Goal: Book appointment/travel/reservation

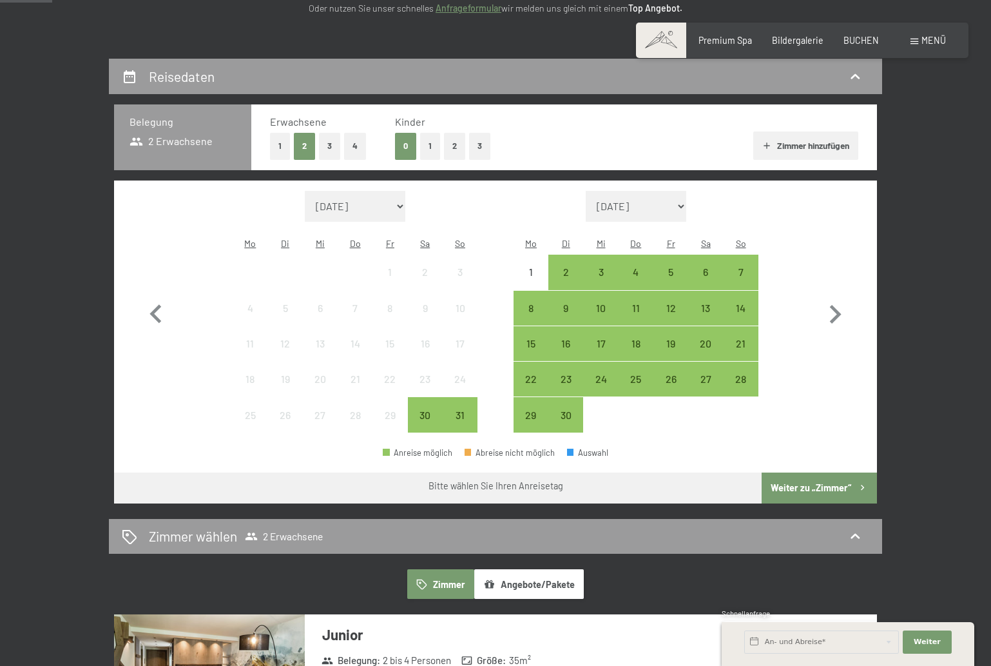
scroll to position [223, 0]
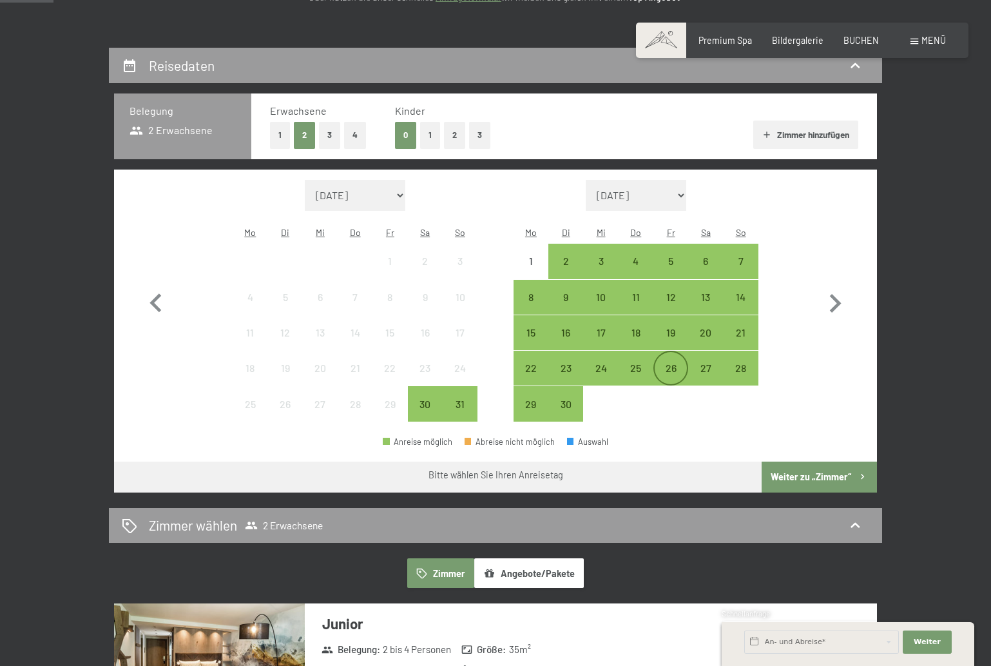
click at [668, 363] on div "26" at bounding box center [671, 379] width 32 height 32
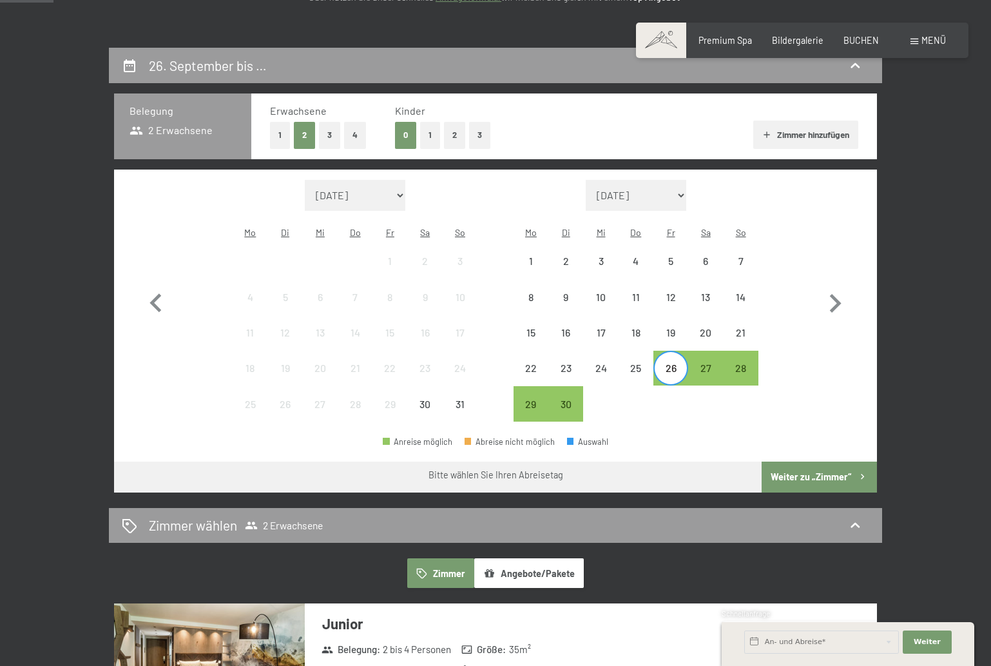
scroll to position [222, 0]
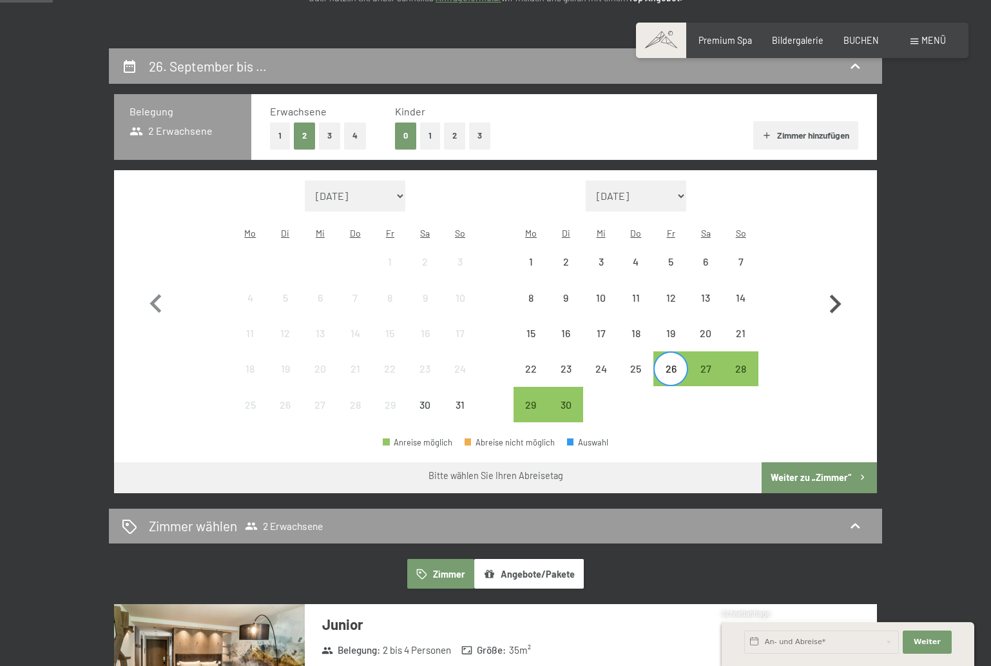
click at [837, 295] on icon "button" at bounding box center [836, 303] width 12 height 19
select select "2025-09-01"
select select "2025-10-01"
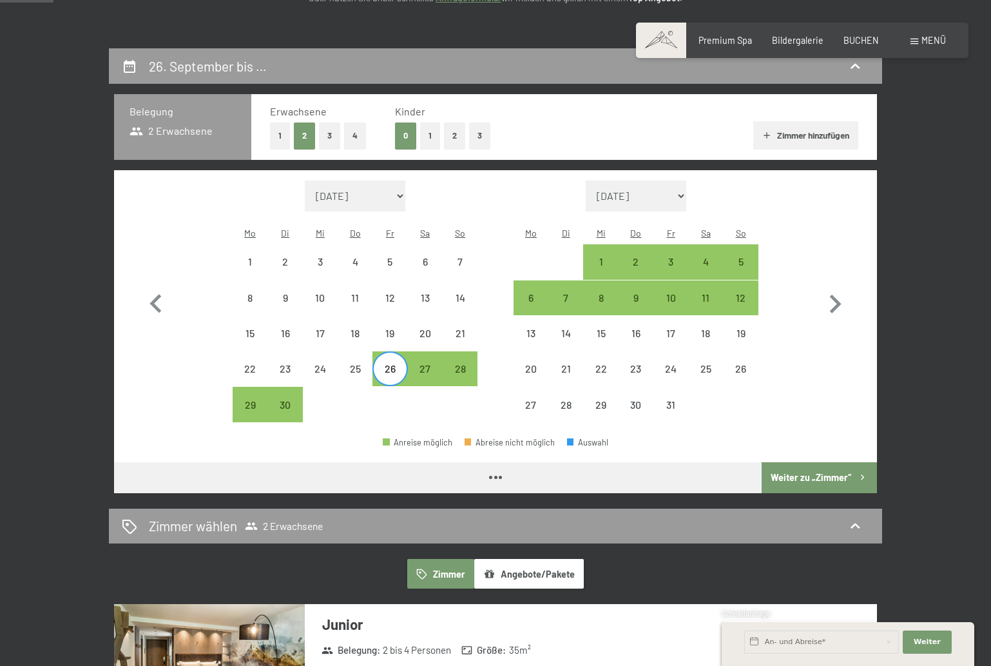
scroll to position [223, 0]
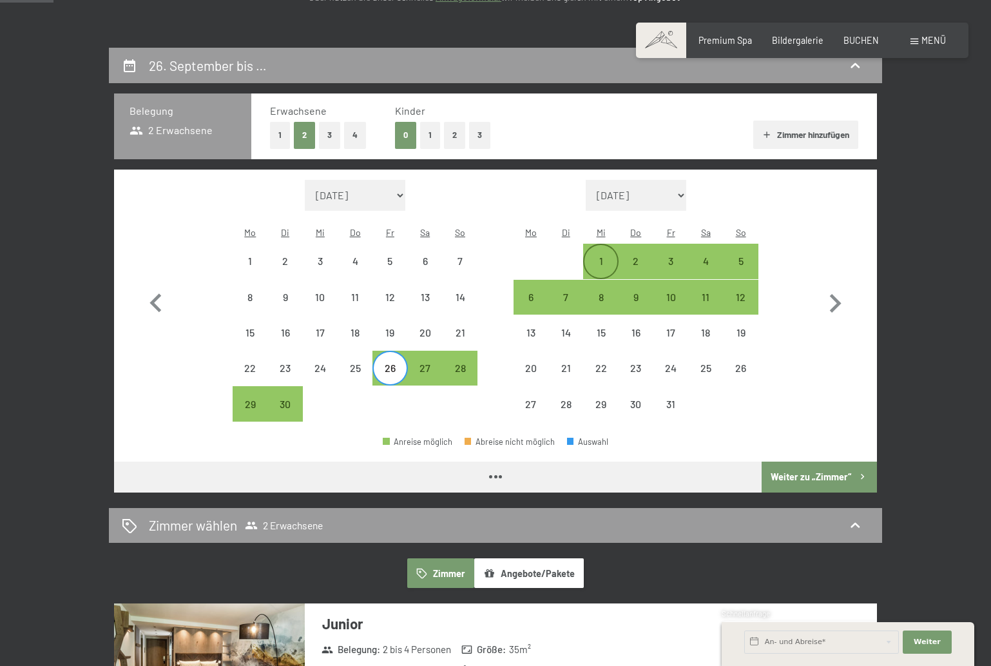
click at [593, 256] on div "1" at bounding box center [600, 272] width 32 height 32
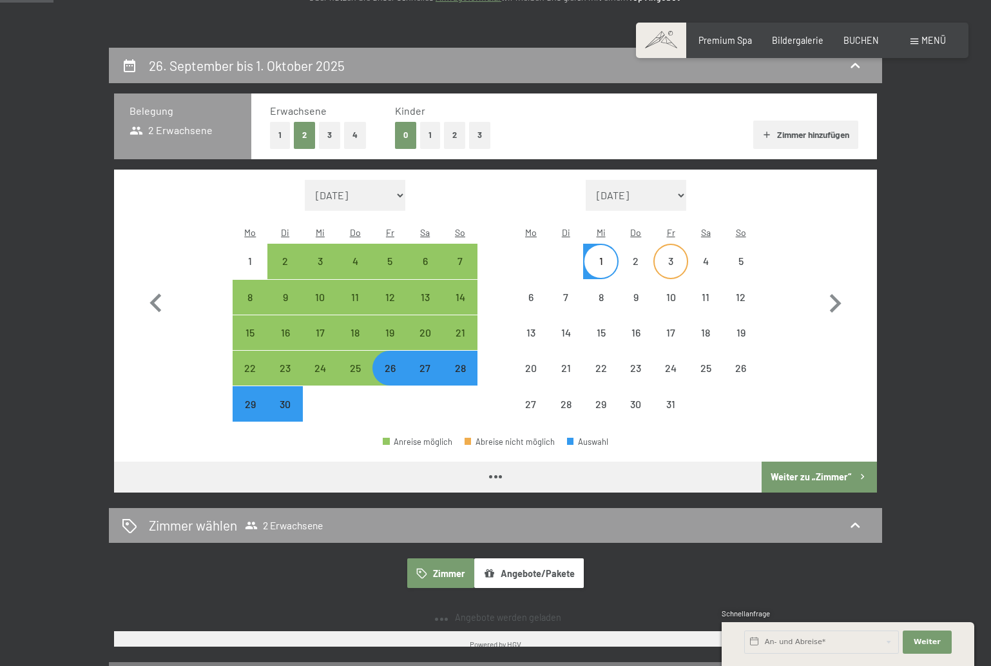
select select "2025-09-01"
select select "2025-10-01"
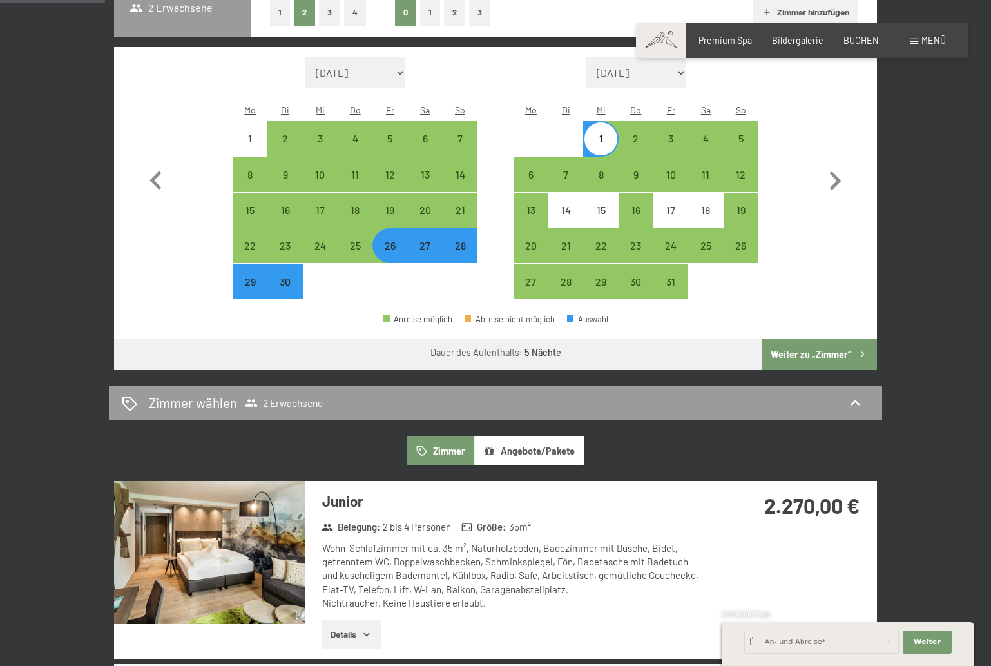
click at [827, 339] on button "Weiter zu „Zimmer“" at bounding box center [819, 354] width 115 height 31
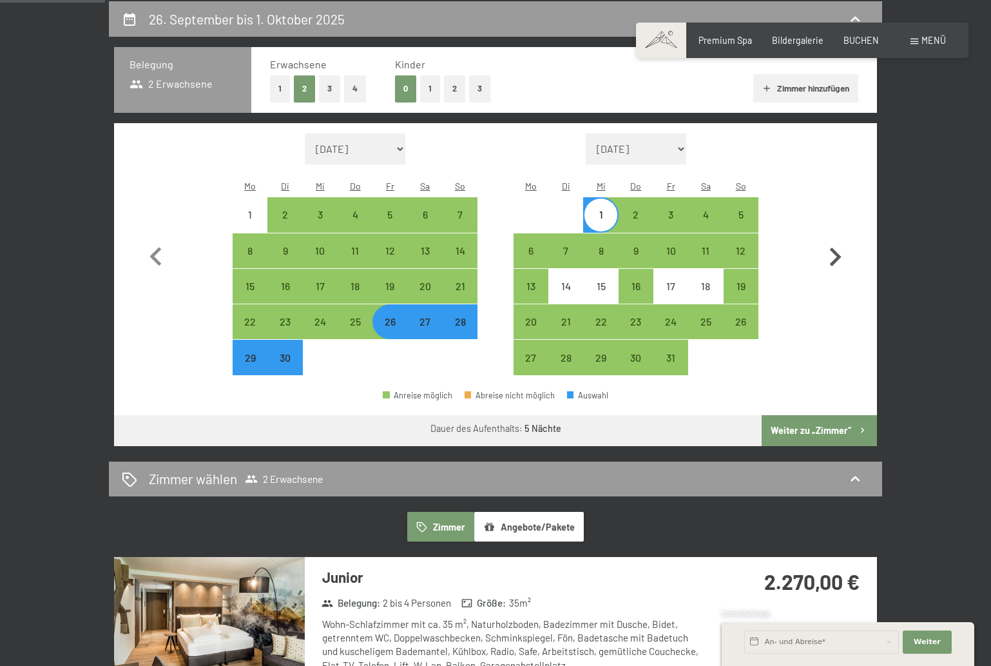
select select "2025-09-01"
select select "2025-10-01"
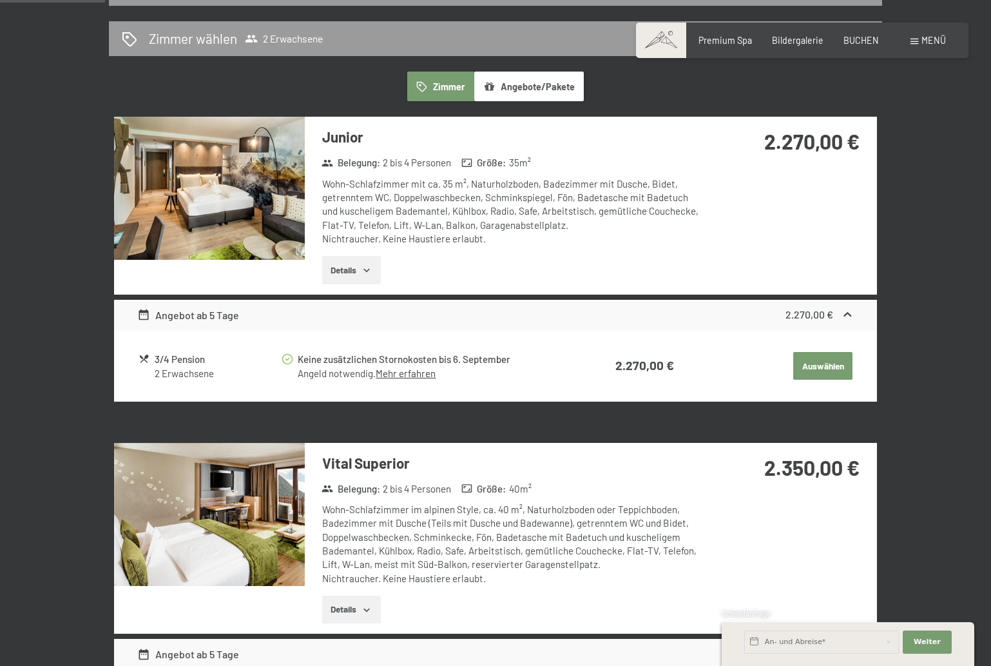
scroll to position [305, 0]
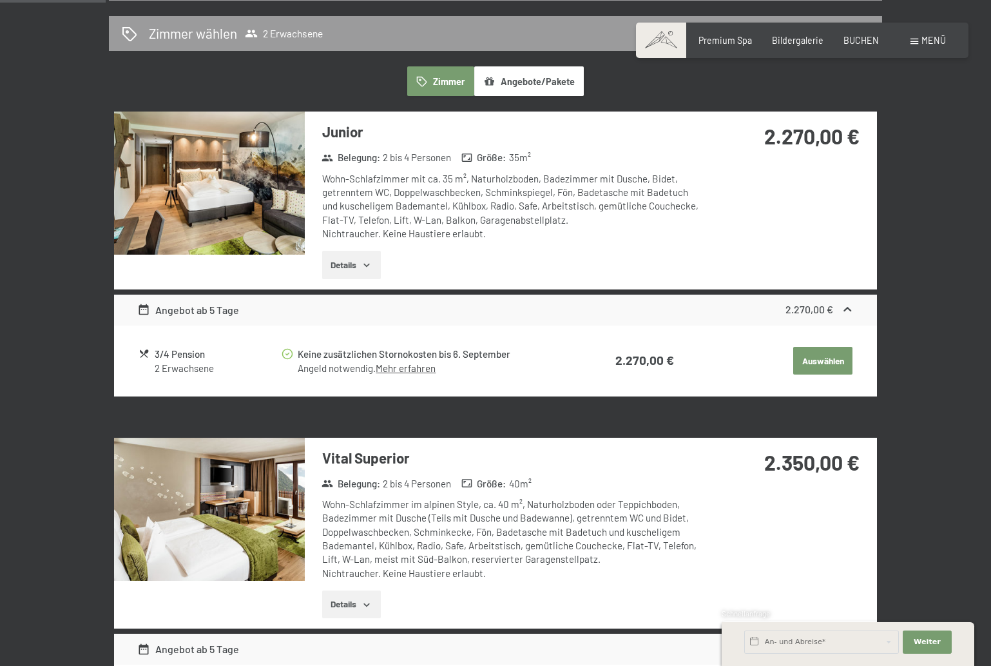
click at [369, 260] on icon "button" at bounding box center [366, 265] width 10 height 10
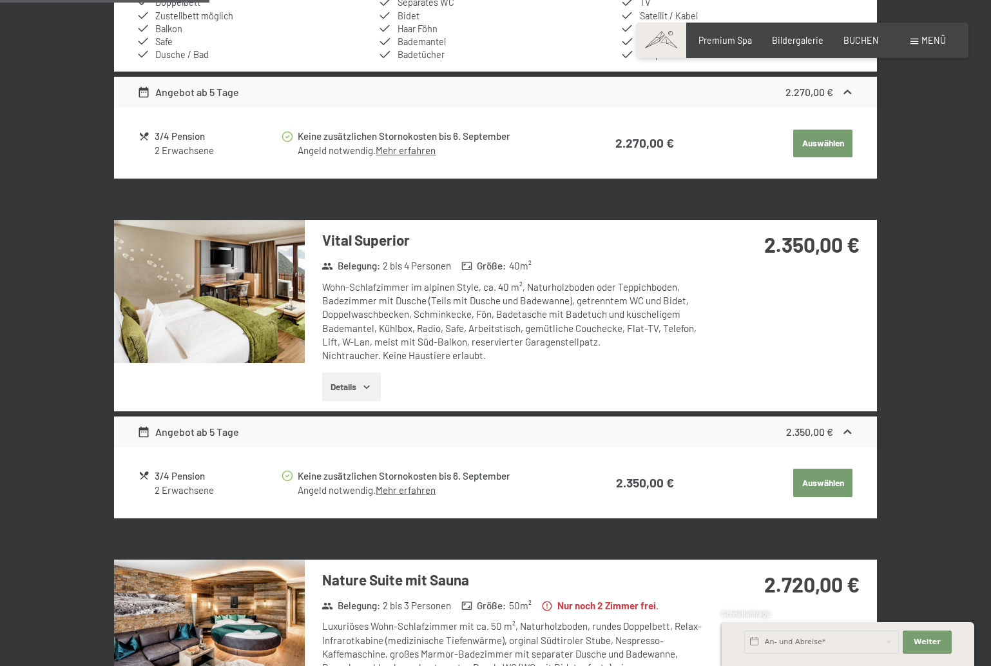
scroll to position [628, 0]
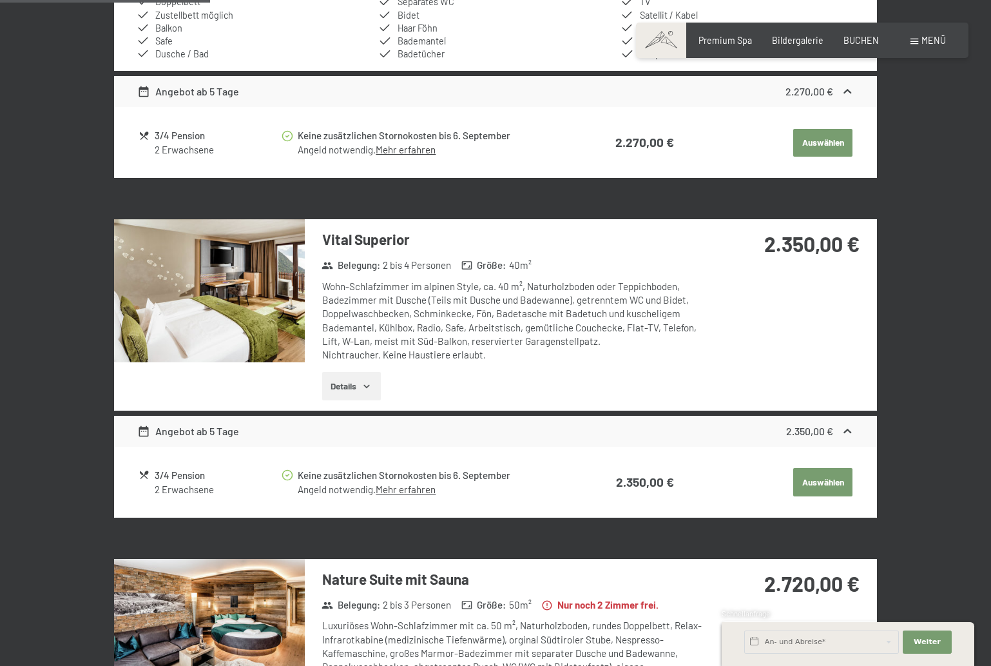
click at [343, 372] on button "Details" at bounding box center [351, 386] width 59 height 28
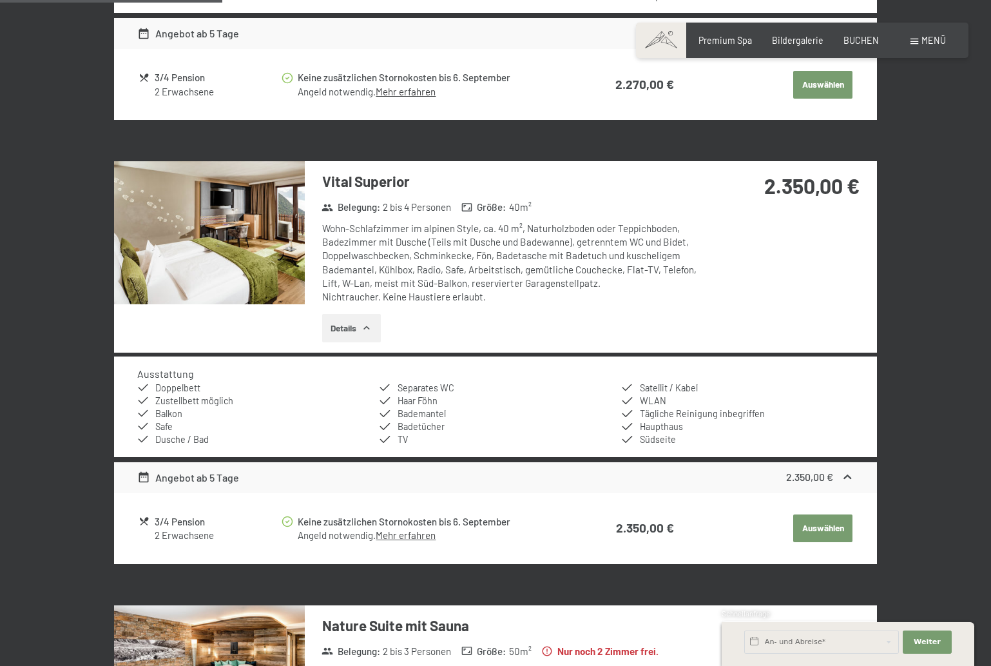
scroll to position [689, 0]
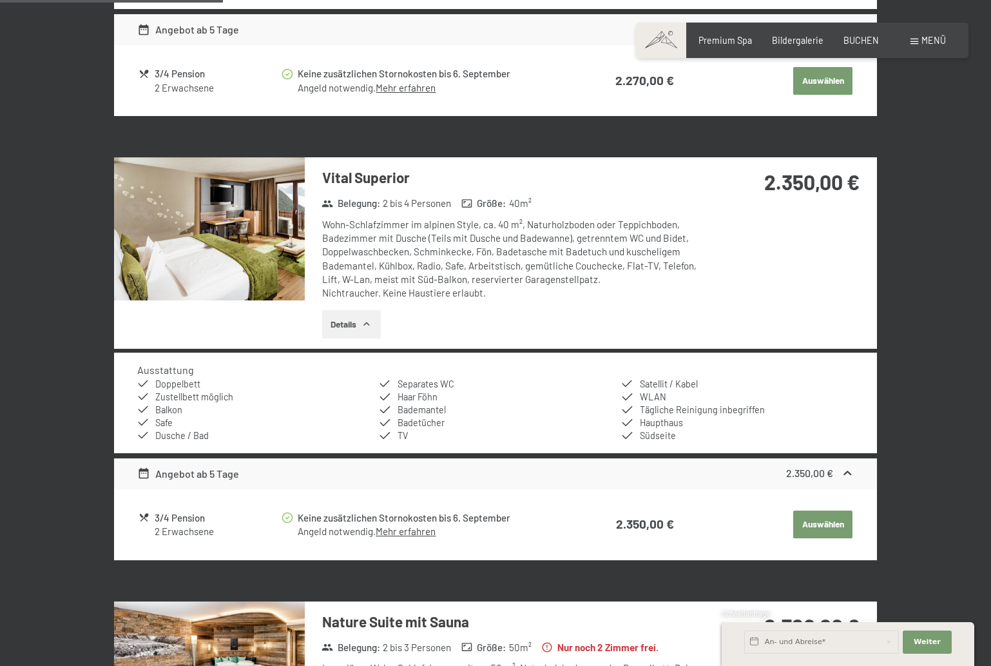
click at [282, 219] on img at bounding box center [209, 228] width 191 height 143
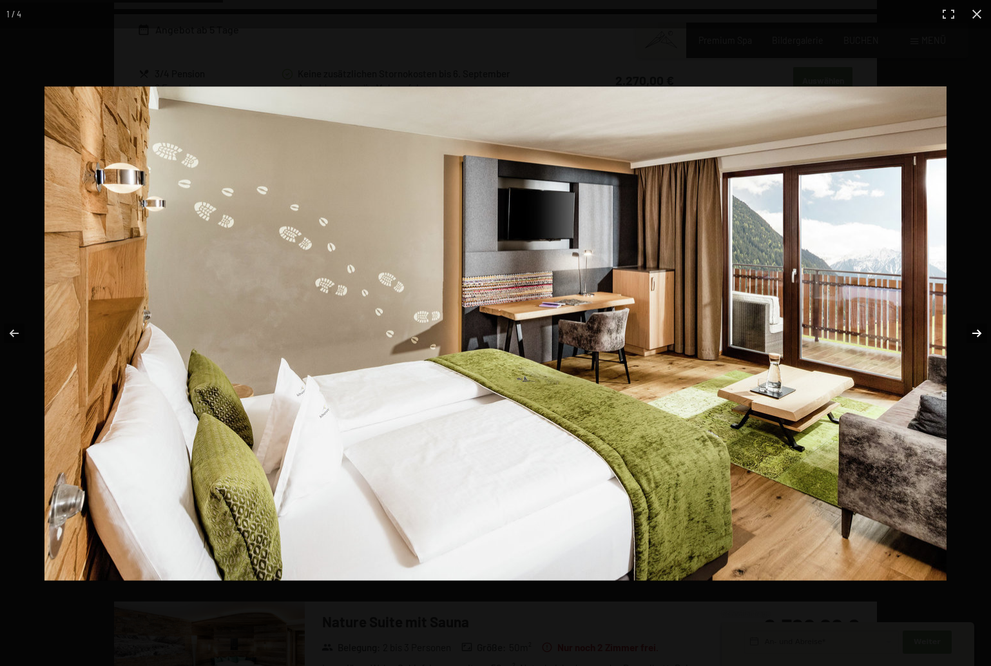
click at [974, 332] on button "button" at bounding box center [968, 333] width 45 height 64
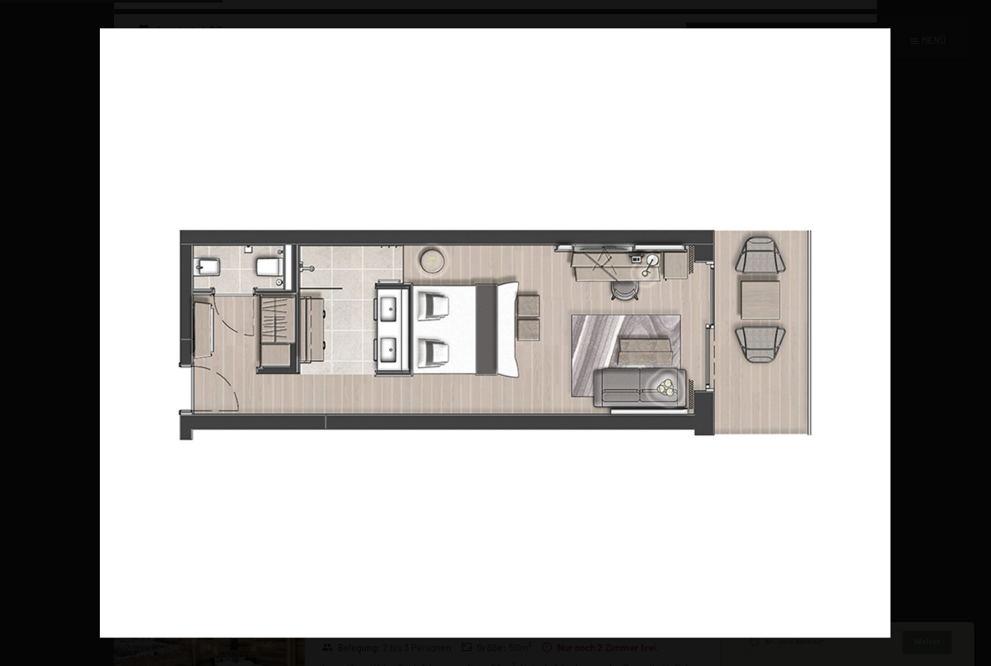
click at [974, 332] on button "button" at bounding box center [968, 333] width 45 height 64
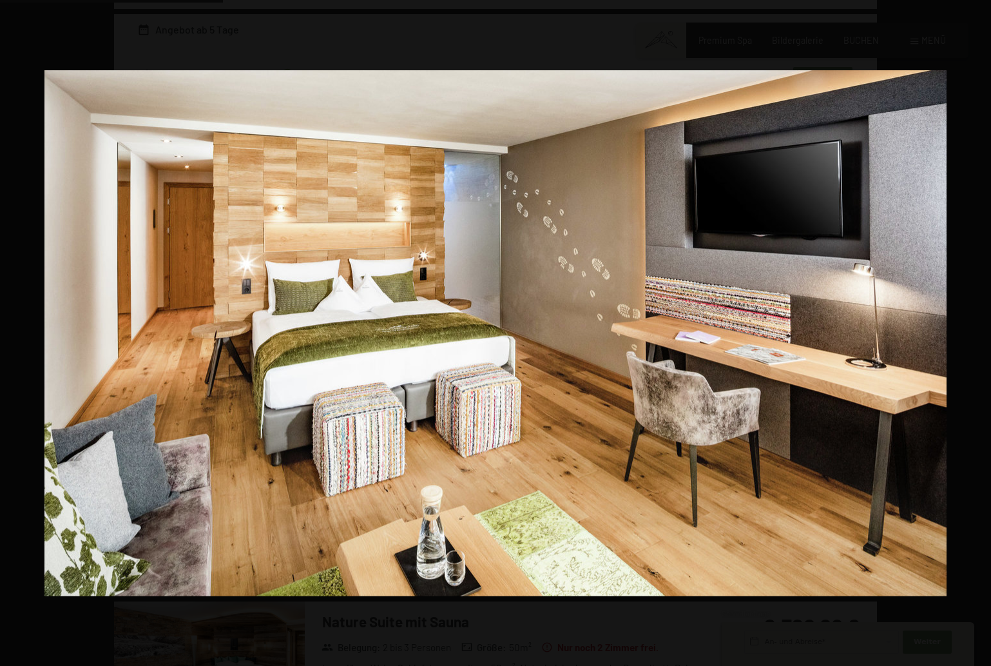
click at [974, 332] on button "button" at bounding box center [968, 333] width 45 height 64
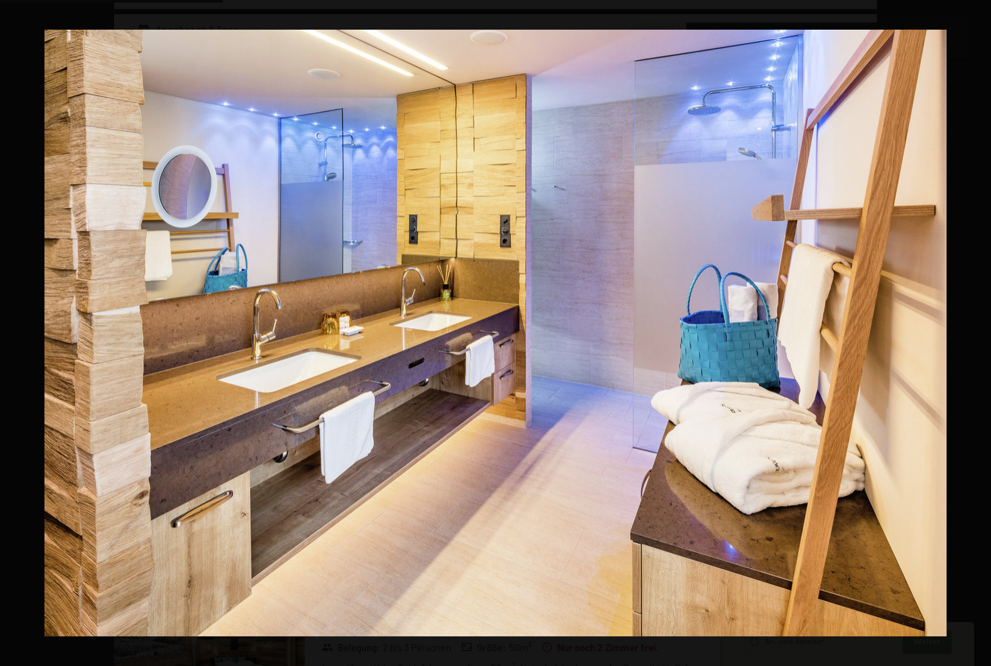
click at [974, 332] on button "button" at bounding box center [968, 333] width 45 height 64
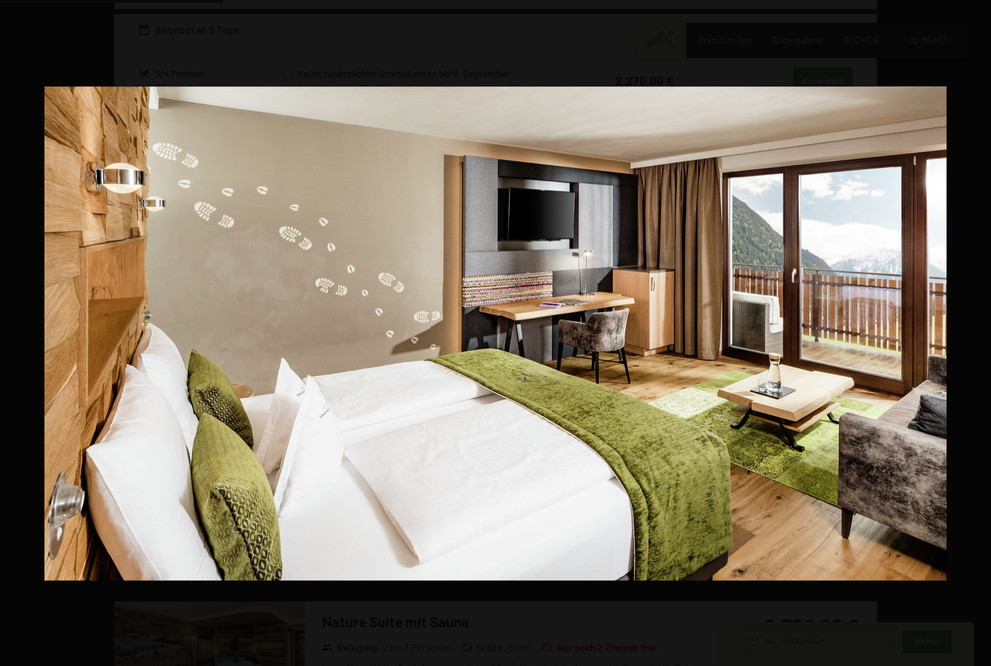
click at [974, 332] on button "button" at bounding box center [968, 333] width 45 height 64
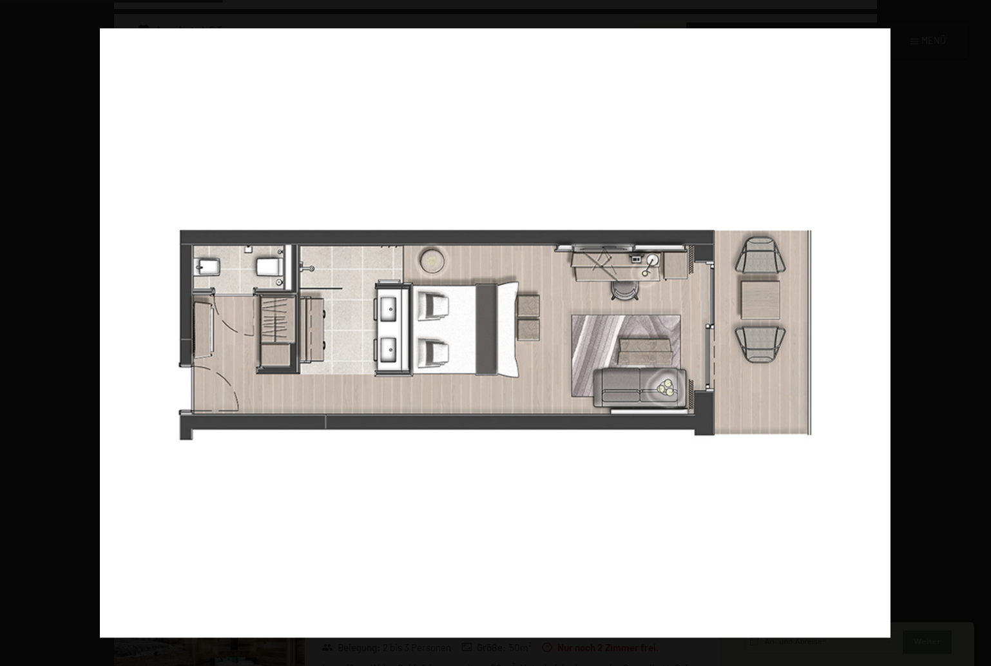
click at [974, 332] on button "button" at bounding box center [968, 333] width 45 height 64
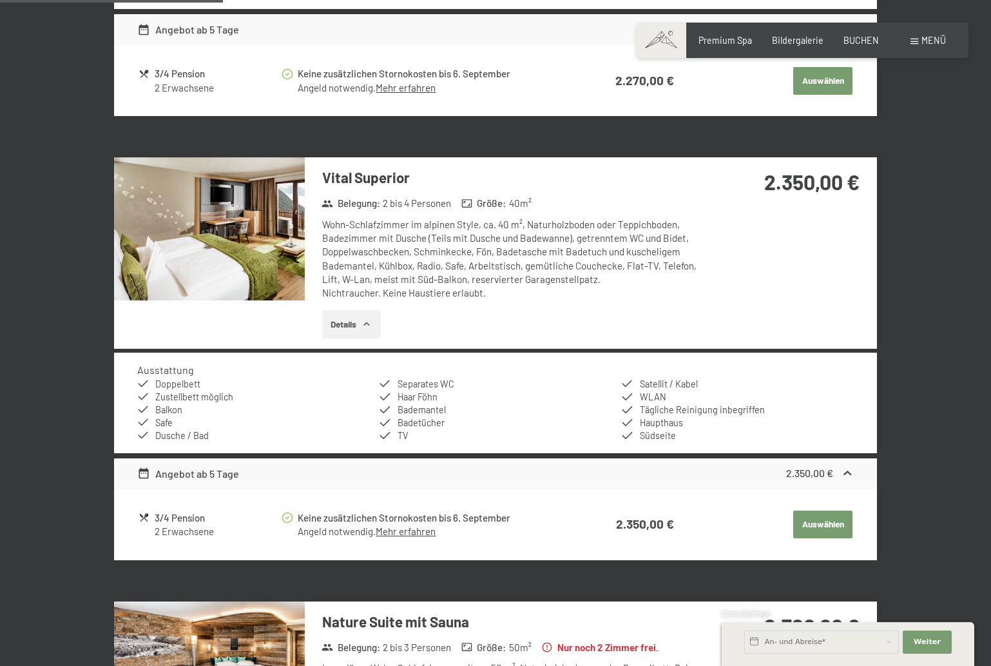
click at [0, 0] on button "button" at bounding box center [0, 0] width 0 height 0
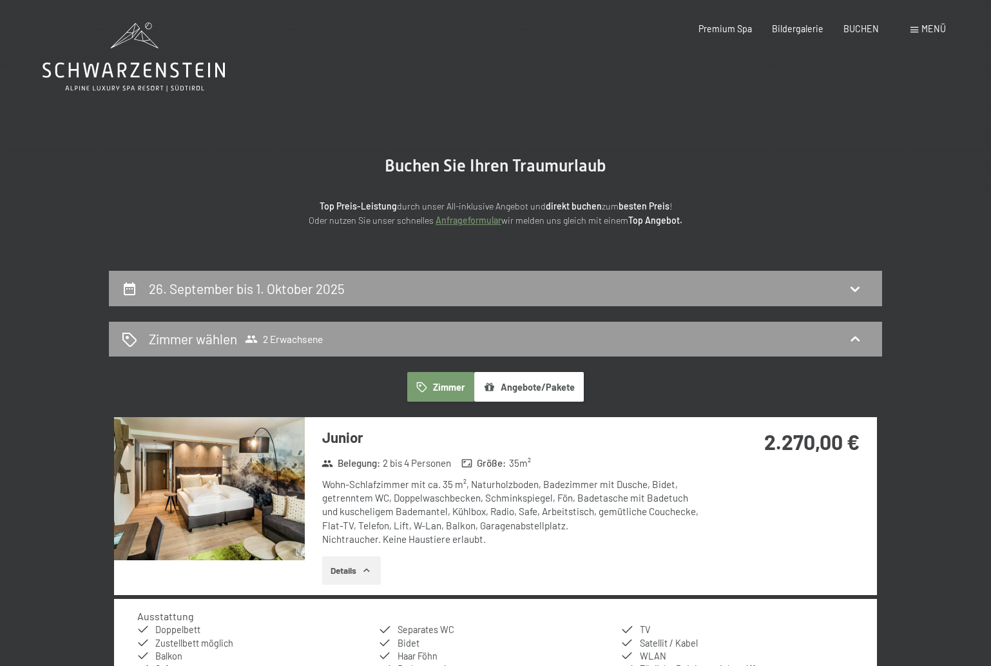
scroll to position [0, 0]
click at [742, 31] on span "Premium Spa" at bounding box center [724, 26] width 53 height 11
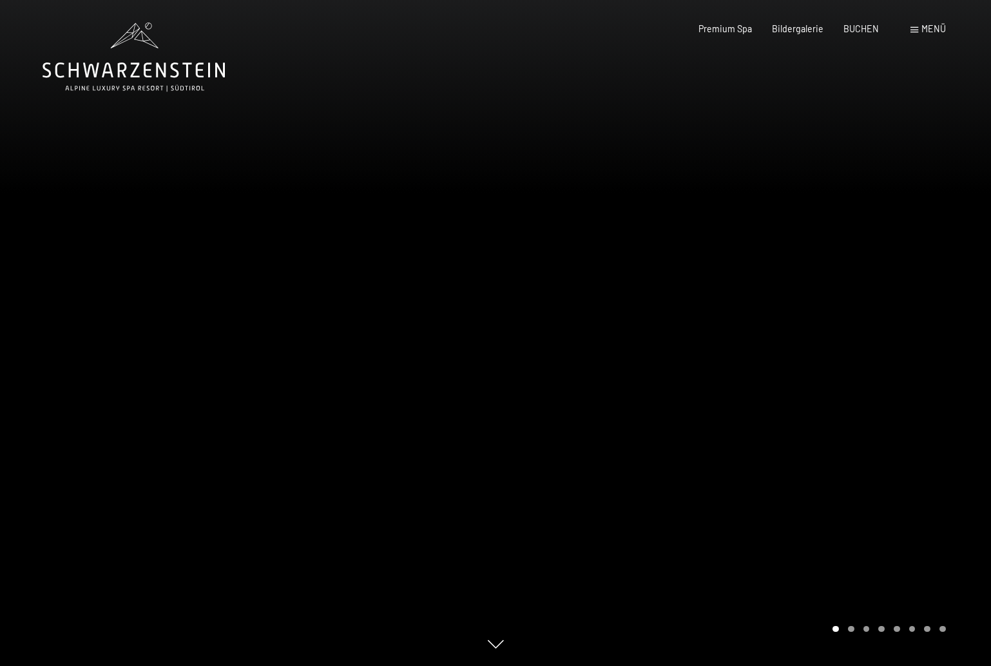
click at [832, 332] on div at bounding box center [742, 333] width 495 height 666
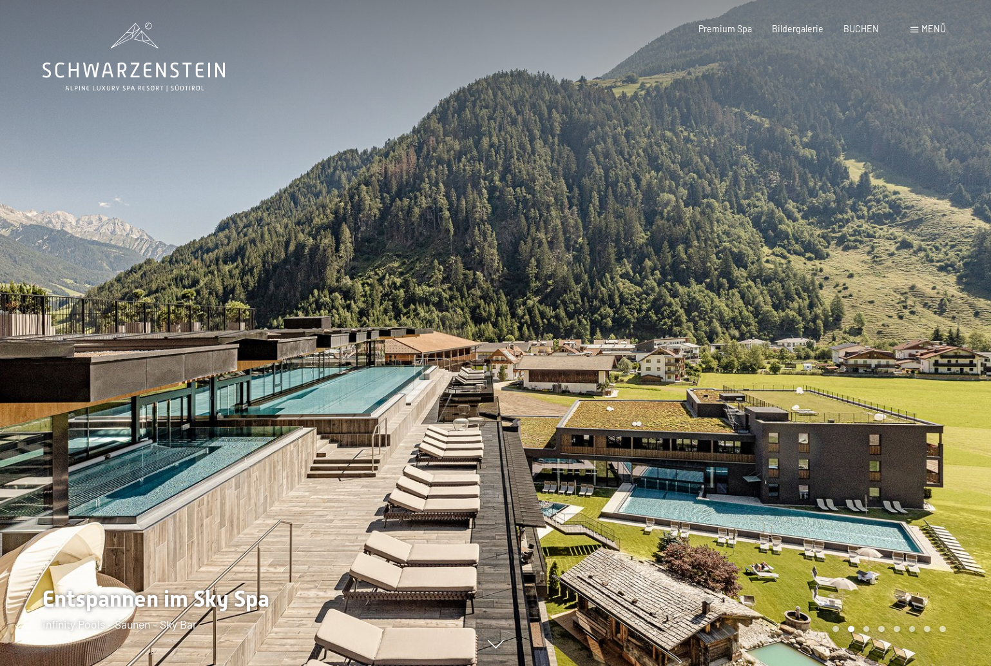
click at [832, 332] on div at bounding box center [742, 333] width 495 height 666
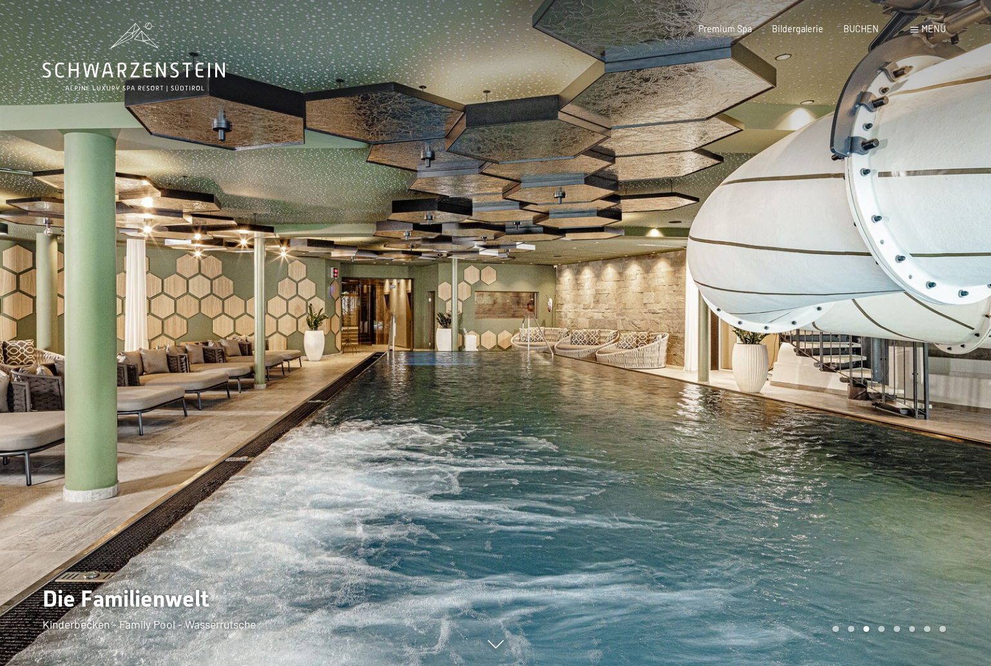
click at [832, 332] on div at bounding box center [742, 333] width 495 height 666
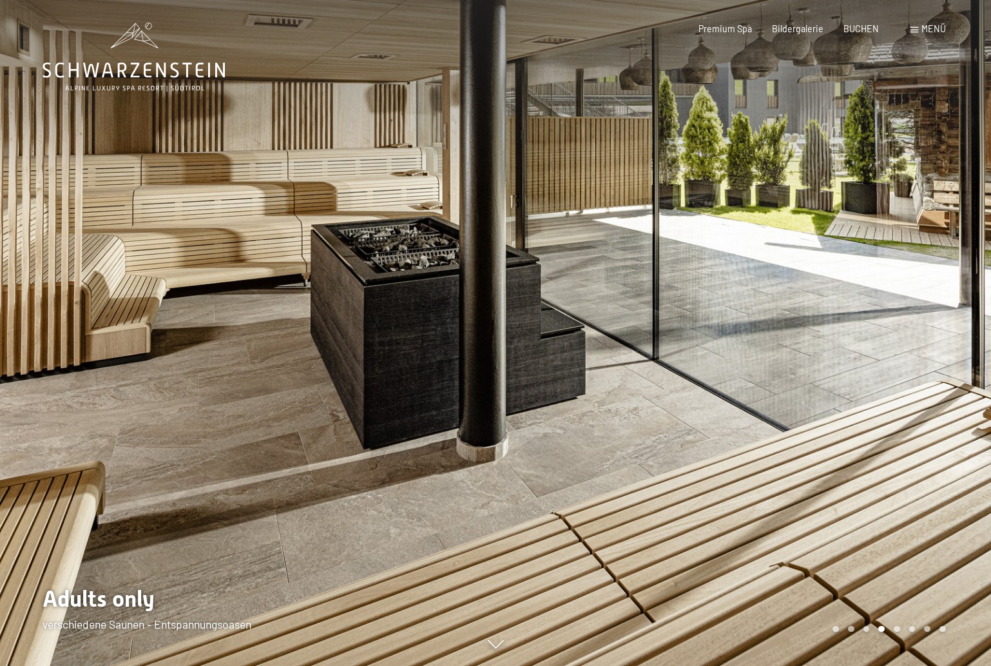
click at [832, 332] on div at bounding box center [742, 333] width 495 height 666
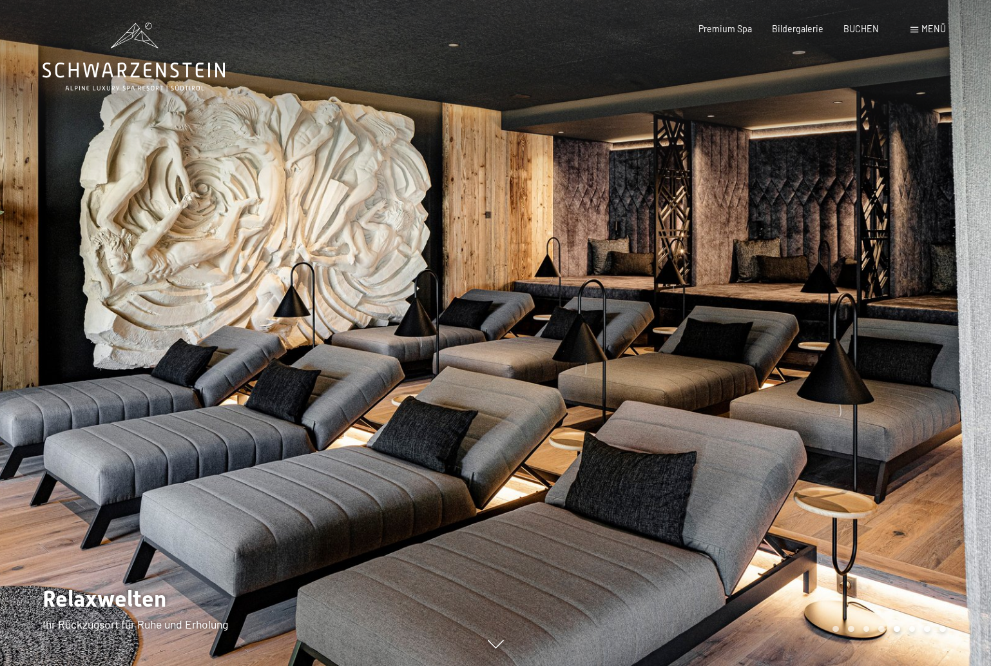
click at [832, 332] on div at bounding box center [742, 333] width 495 height 666
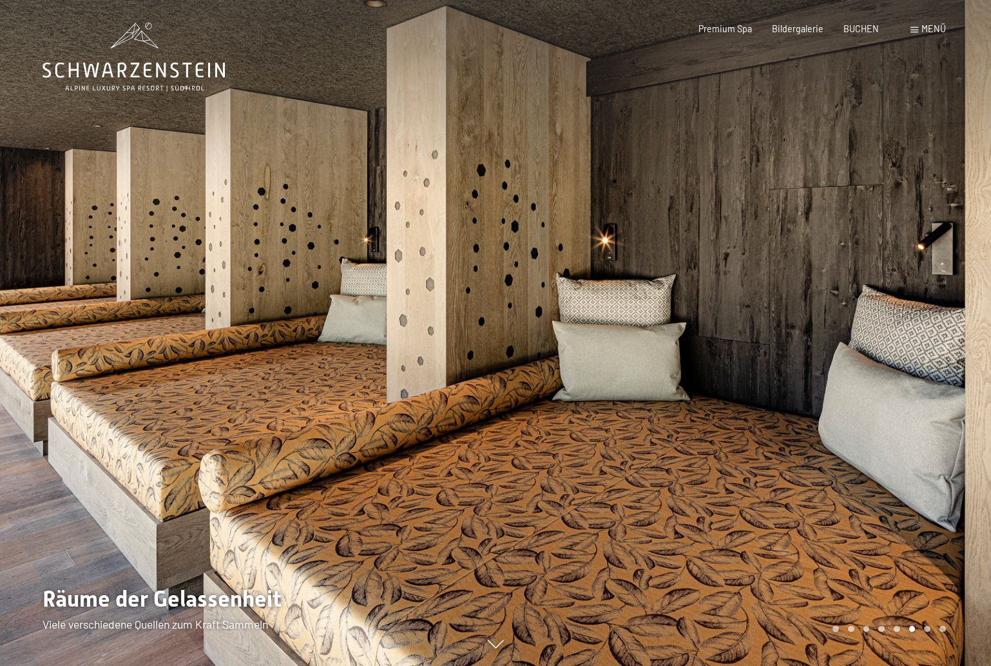
click at [832, 332] on div at bounding box center [742, 333] width 495 height 666
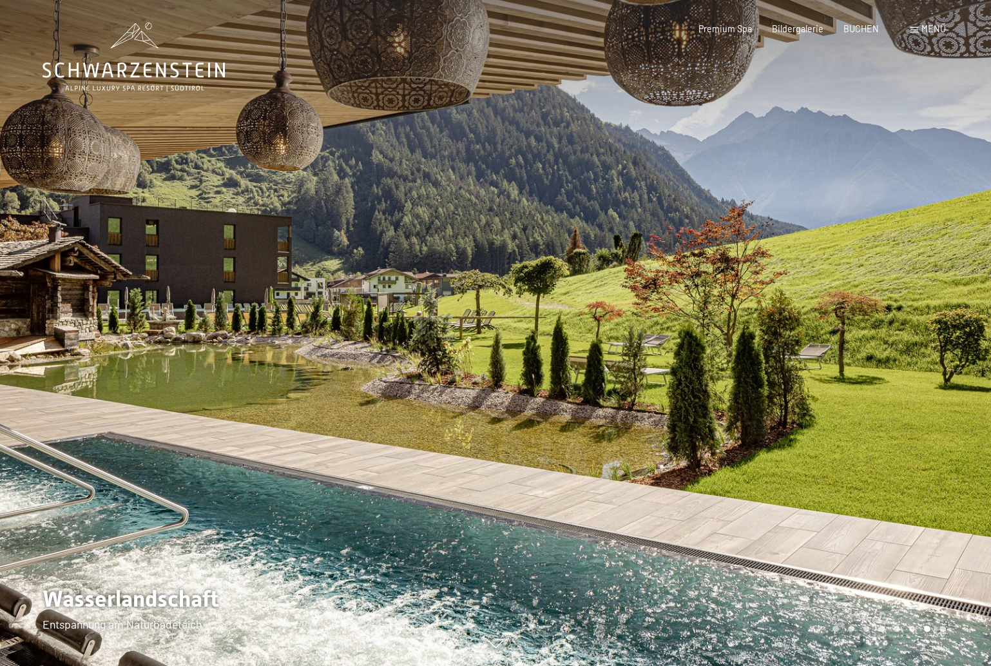
click at [832, 332] on div at bounding box center [742, 333] width 495 height 666
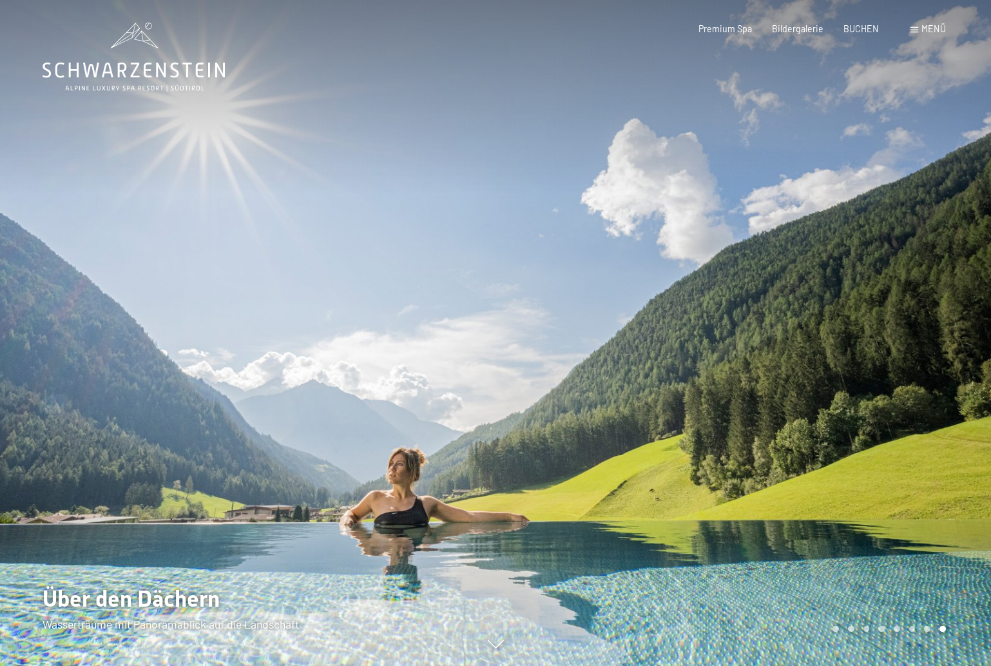
click at [832, 332] on div at bounding box center [742, 333] width 495 height 666
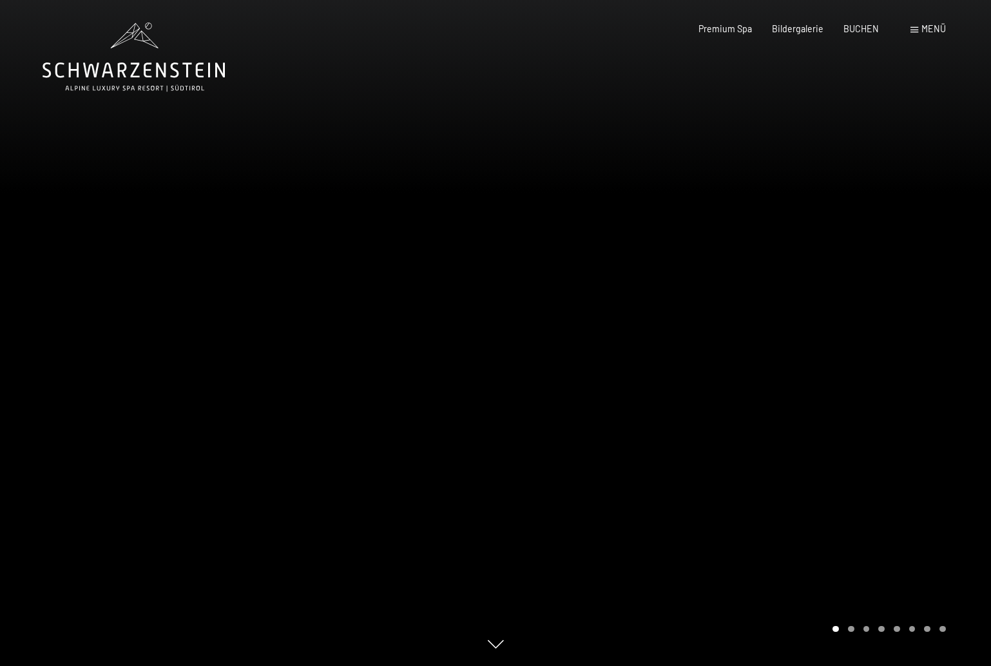
click at [832, 332] on div at bounding box center [742, 333] width 495 height 666
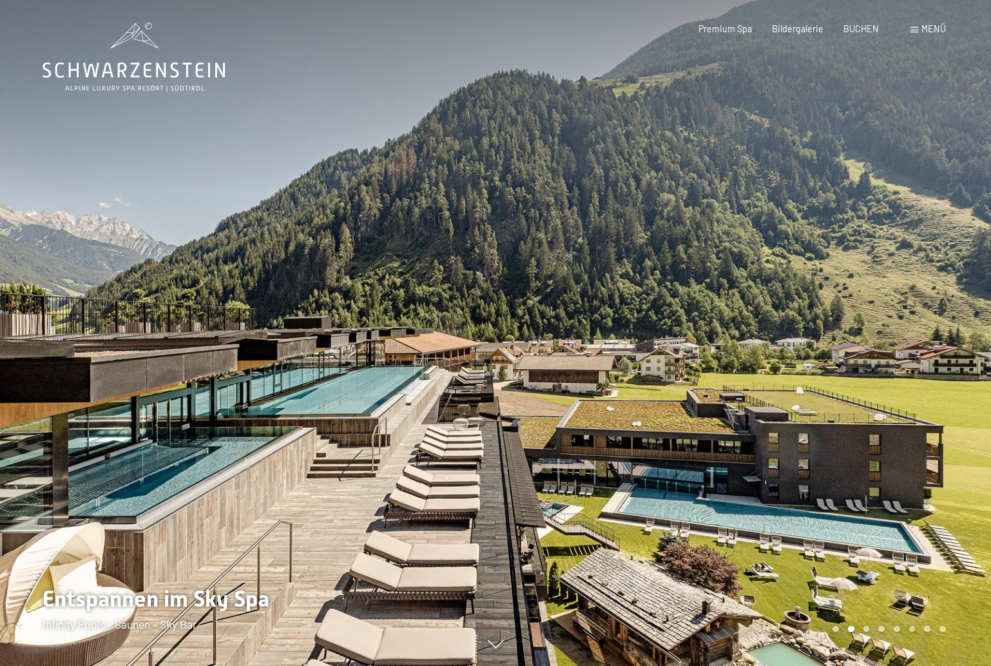
click at [832, 334] on div at bounding box center [742, 333] width 495 height 666
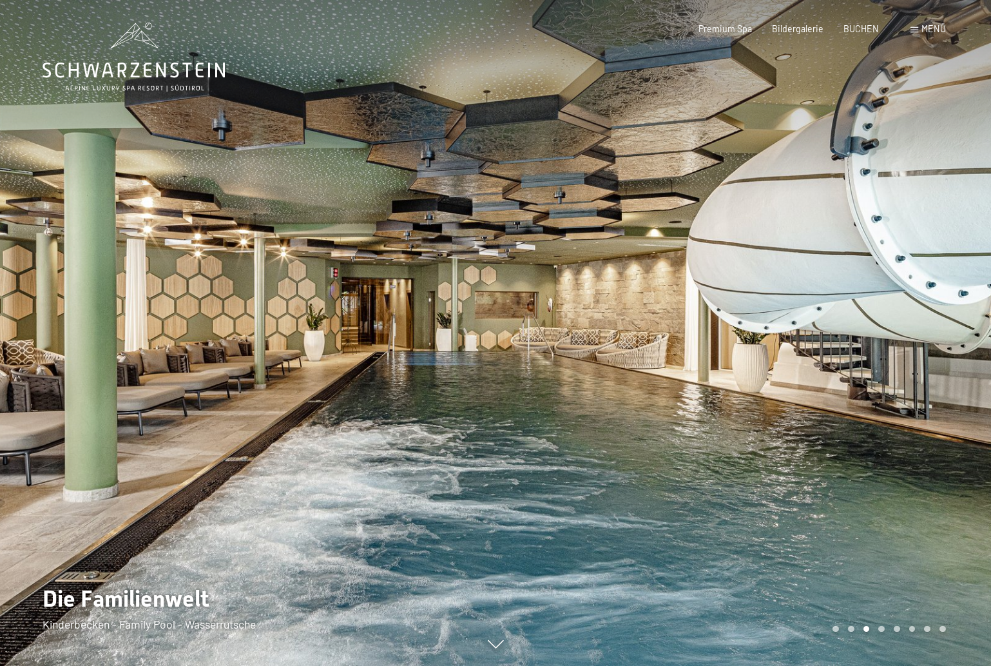
click at [832, 334] on div at bounding box center [742, 333] width 495 height 666
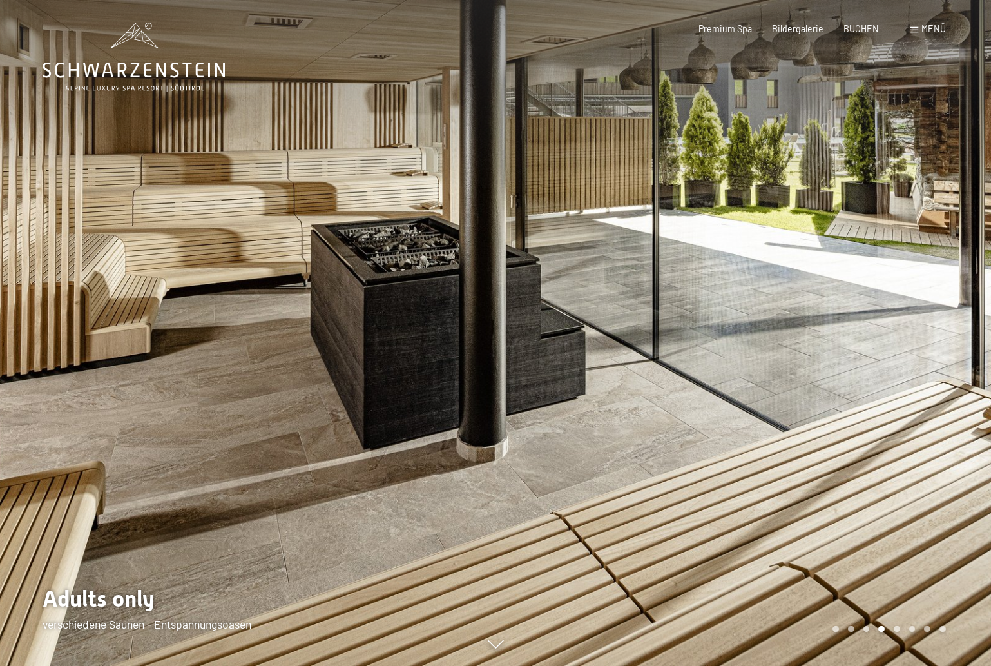
click at [832, 334] on div at bounding box center [742, 333] width 495 height 666
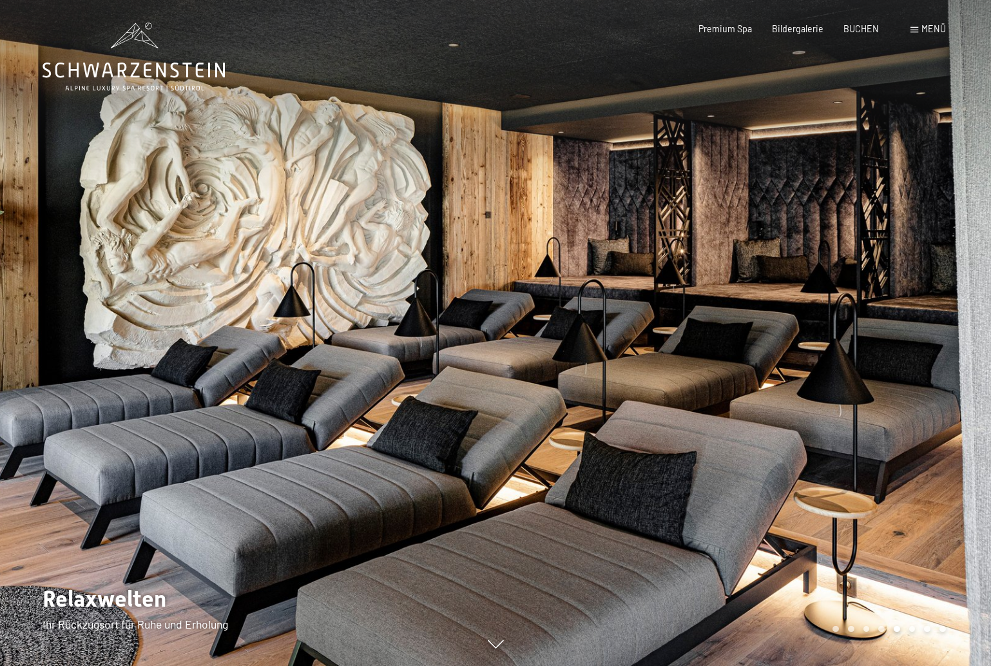
click at [832, 334] on div at bounding box center [742, 333] width 495 height 666
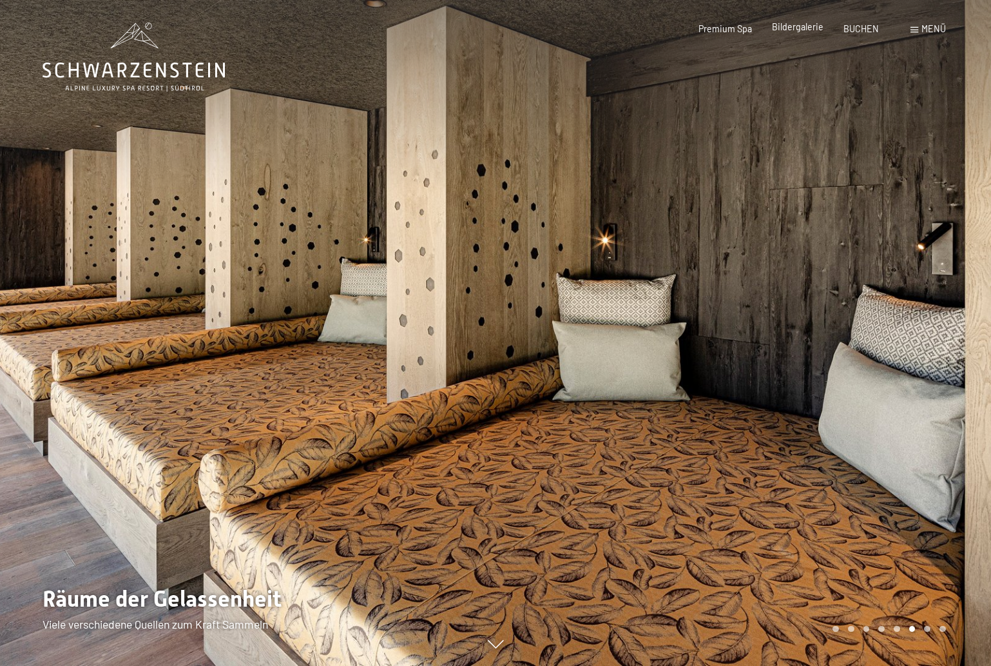
click at [810, 30] on span "Bildergalerie" at bounding box center [798, 26] width 52 height 11
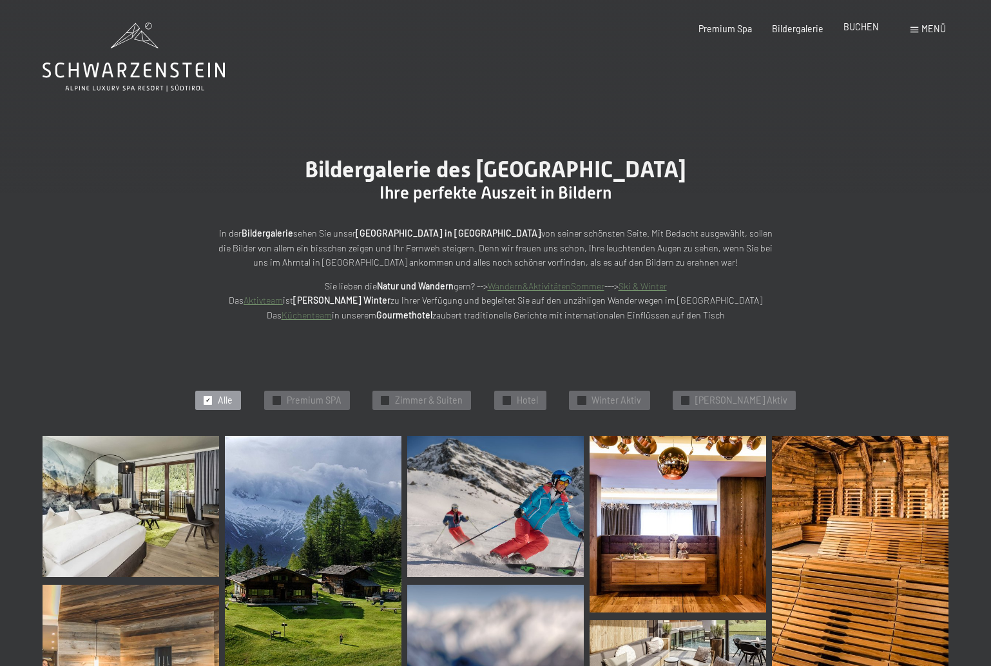
click at [858, 28] on span "BUCHEN" at bounding box center [860, 26] width 35 height 11
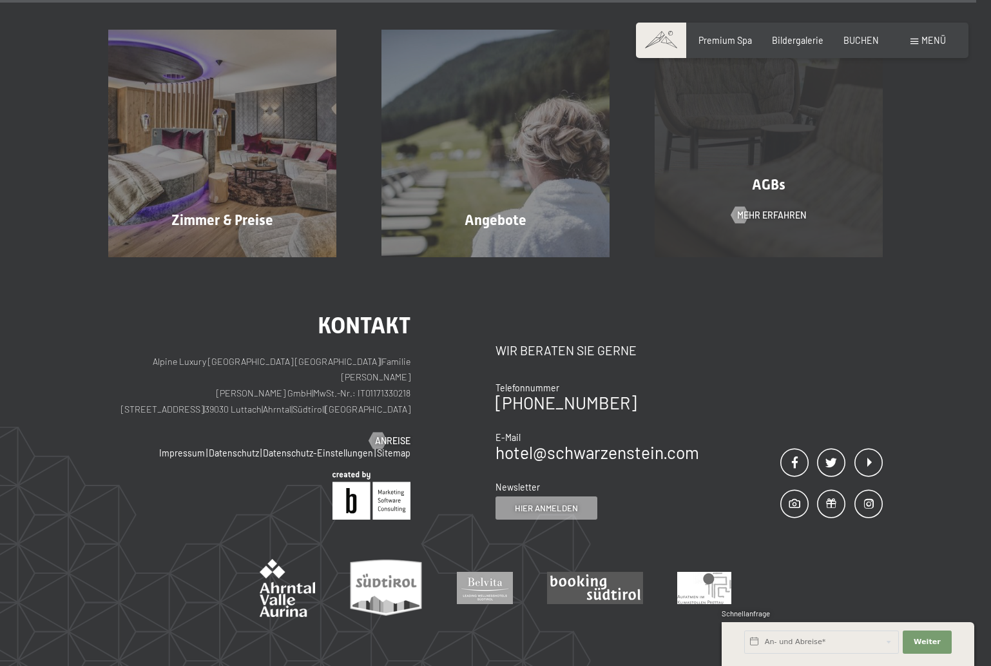
scroll to position [4105, 0]
